Goal: Navigation & Orientation: Find specific page/section

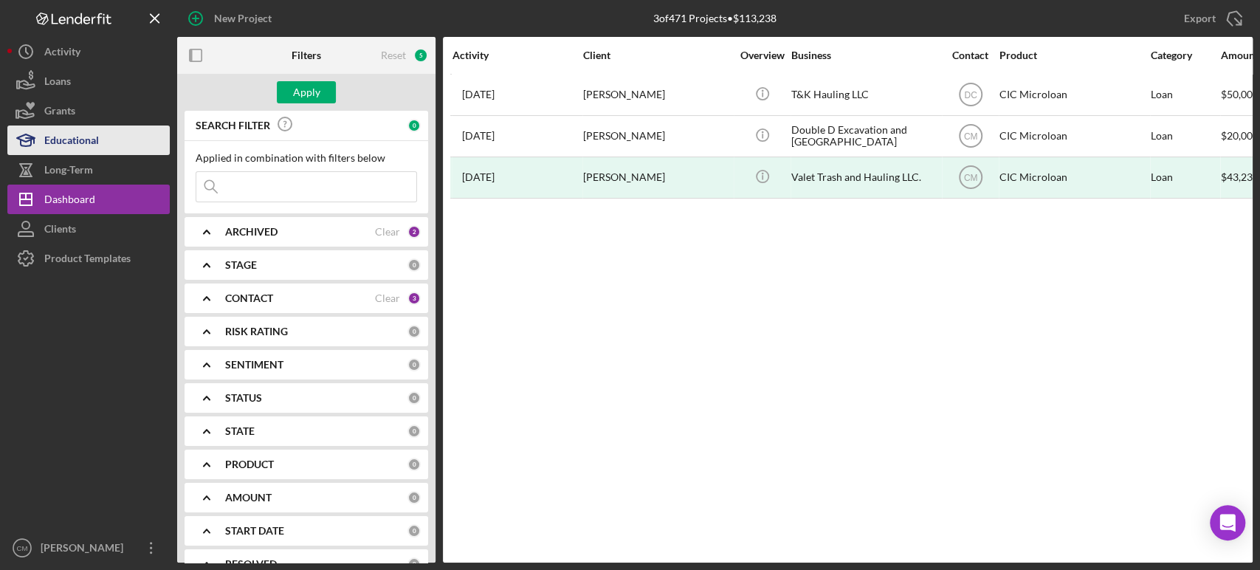
click at [89, 145] on div "Educational" at bounding box center [71, 142] width 55 height 33
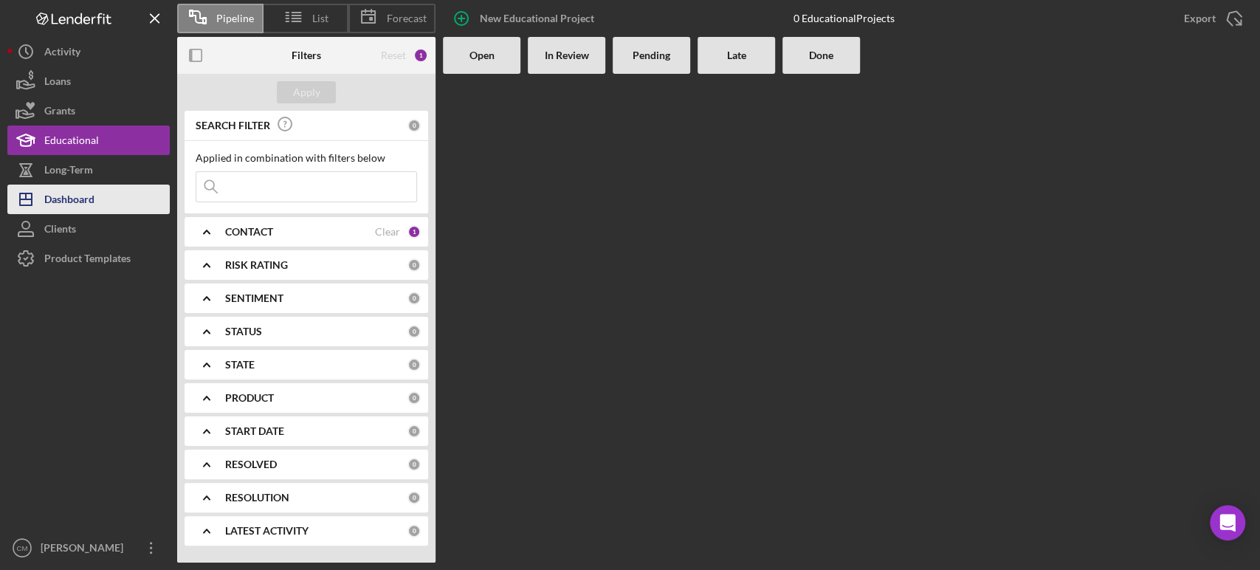
click at [100, 202] on button "Icon/Dashboard Dashboard" at bounding box center [88, 200] width 162 height 30
